Goal: Use online tool/utility: Utilize a website feature to perform a specific function

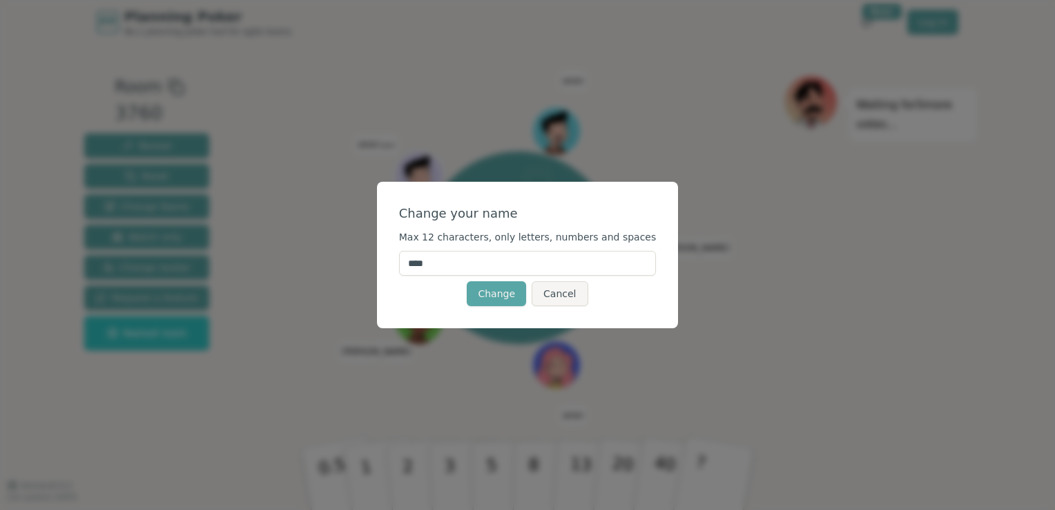
drag, startPoint x: 562, startPoint y: 261, endPoint x: 425, endPoint y: 248, distance: 137.3
click at [425, 248] on form "Change your name Max 12 characters, only letters, numbers and spaces **** Chang…" at bounding box center [528, 255] width 258 height 102
type input "*"
type input "********"
click at [503, 283] on button "Change" at bounding box center [496, 293] width 59 height 25
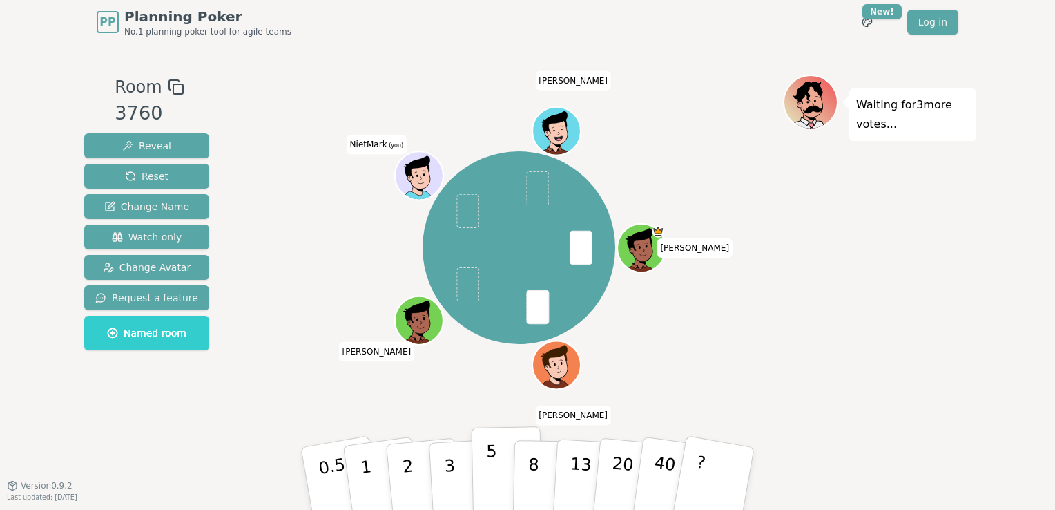
click at [489, 465] on p "5" at bounding box center [492, 478] width 12 height 75
click at [409, 469] on p "2" at bounding box center [409, 480] width 18 height 75
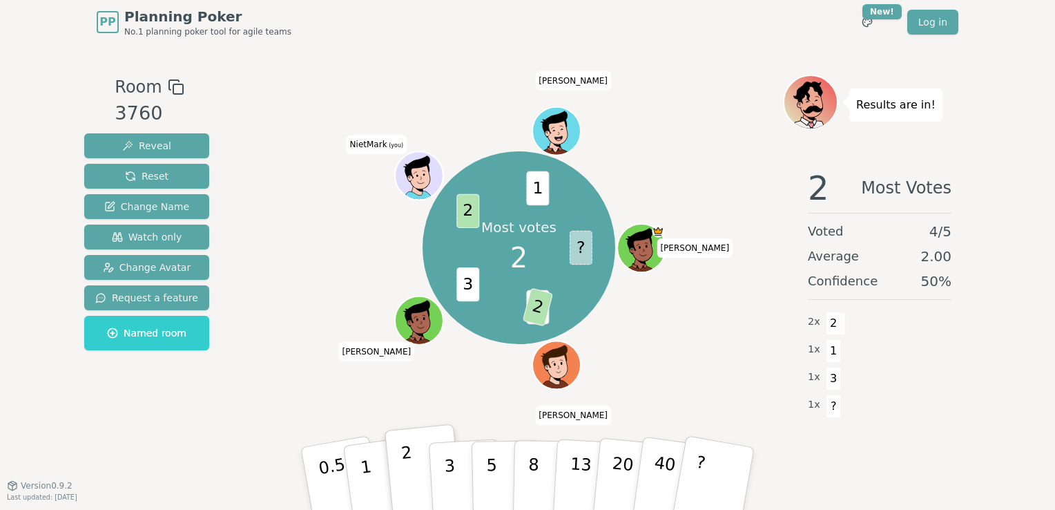
click at [406, 475] on p "2" at bounding box center [409, 480] width 18 height 75
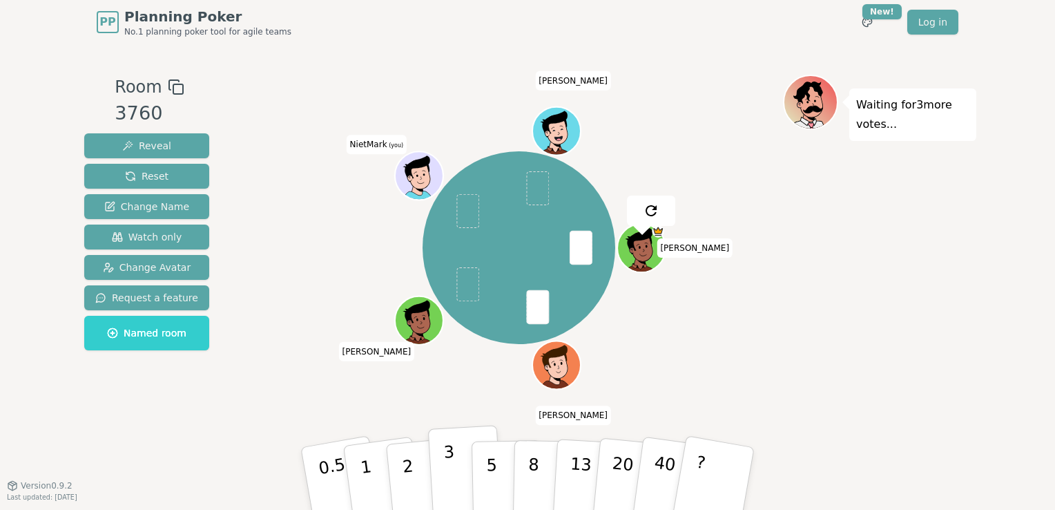
click at [452, 478] on p "3" at bounding box center [450, 479] width 15 height 75
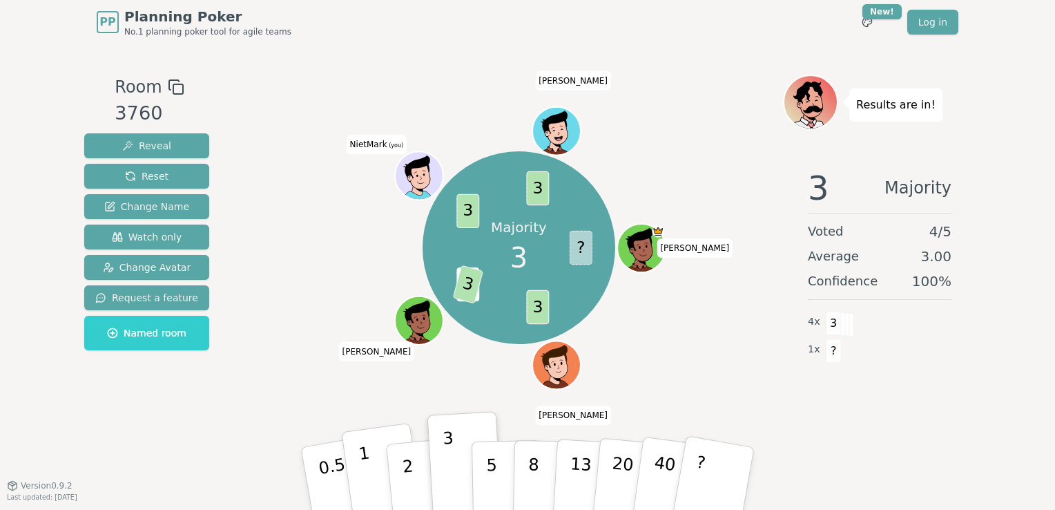
click at [371, 487] on p "1" at bounding box center [368, 480] width 21 height 75
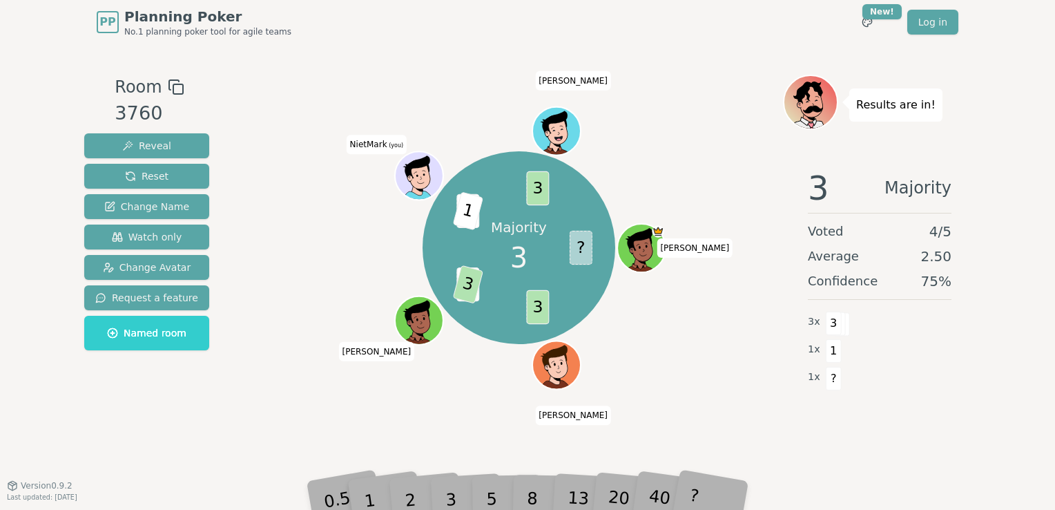
click at [377, 501] on div "1" at bounding box center [383, 478] width 48 height 53
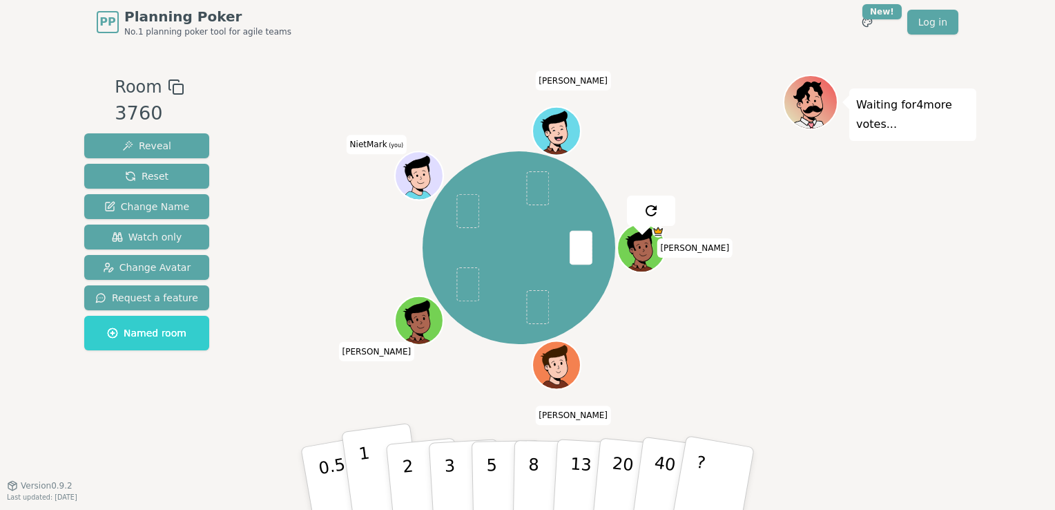
click at [376, 476] on button "1" at bounding box center [382, 479] width 82 height 112
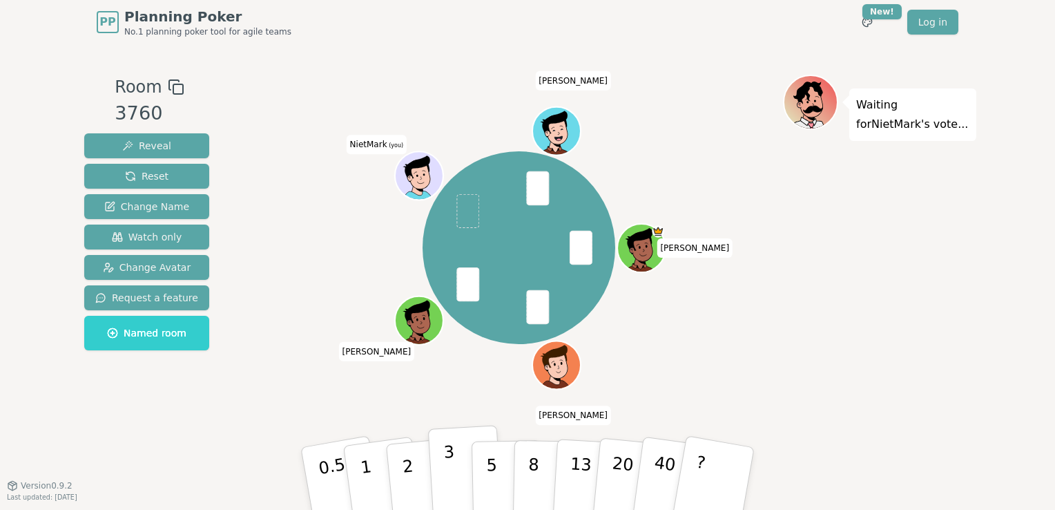
click at [445, 483] on p "3" at bounding box center [450, 479] width 15 height 75
click at [442, 474] on button "3" at bounding box center [465, 479] width 75 height 108
click at [487, 463] on p "5" at bounding box center [492, 478] width 12 height 75
click at [415, 474] on button "2" at bounding box center [424, 479] width 79 height 110
click at [400, 457] on button "2" at bounding box center [424, 479] width 79 height 110
